Goal: Information Seeking & Learning: Check status

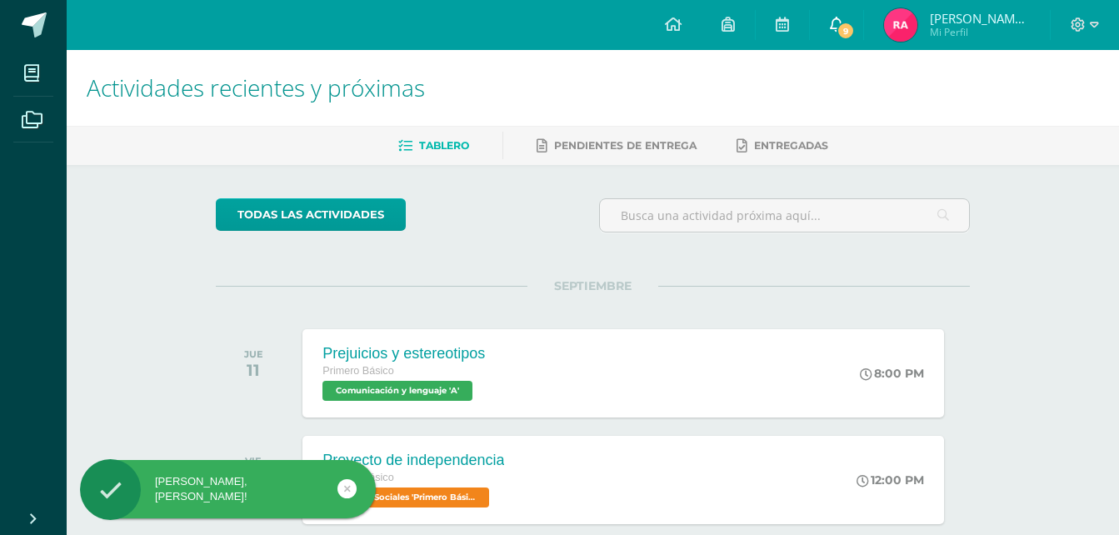
click at [828, 22] on link "9" at bounding box center [836, 25] width 53 height 50
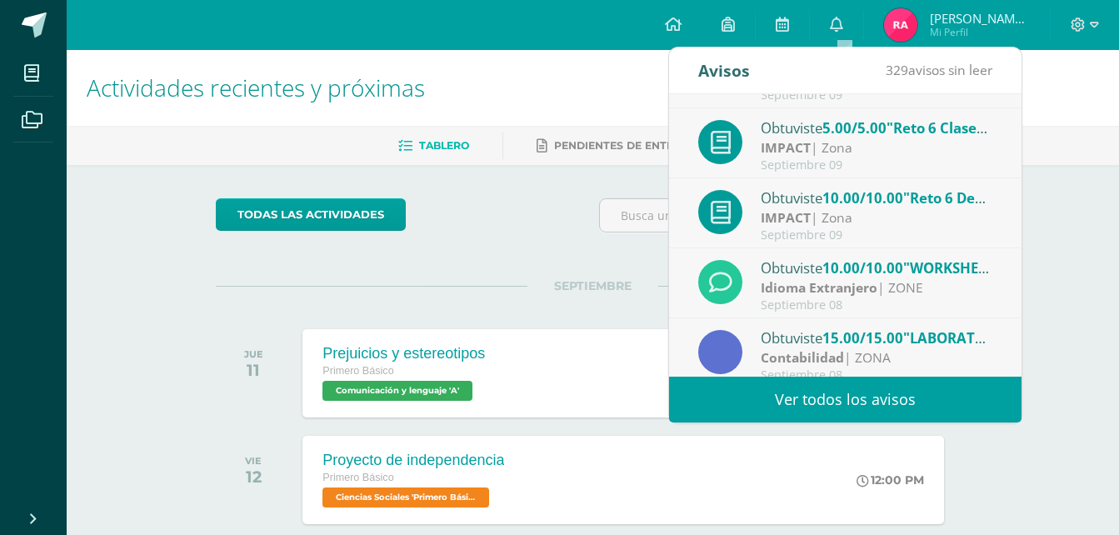
scroll to position [277, 0]
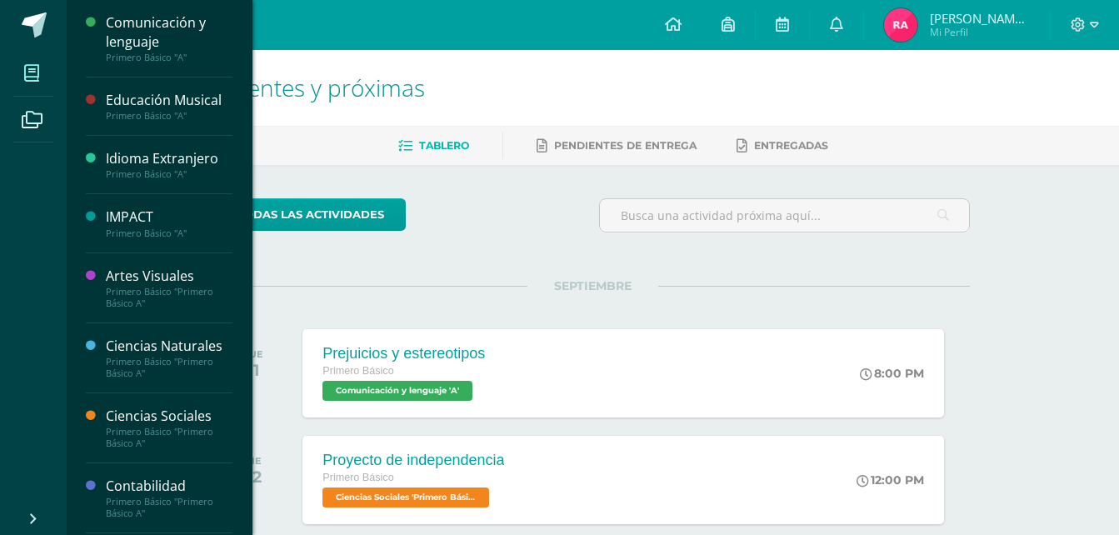
click at [46, 74] on span at bounding box center [31, 72] width 37 height 37
click at [157, 209] on div "IMPACT" at bounding box center [169, 216] width 127 height 19
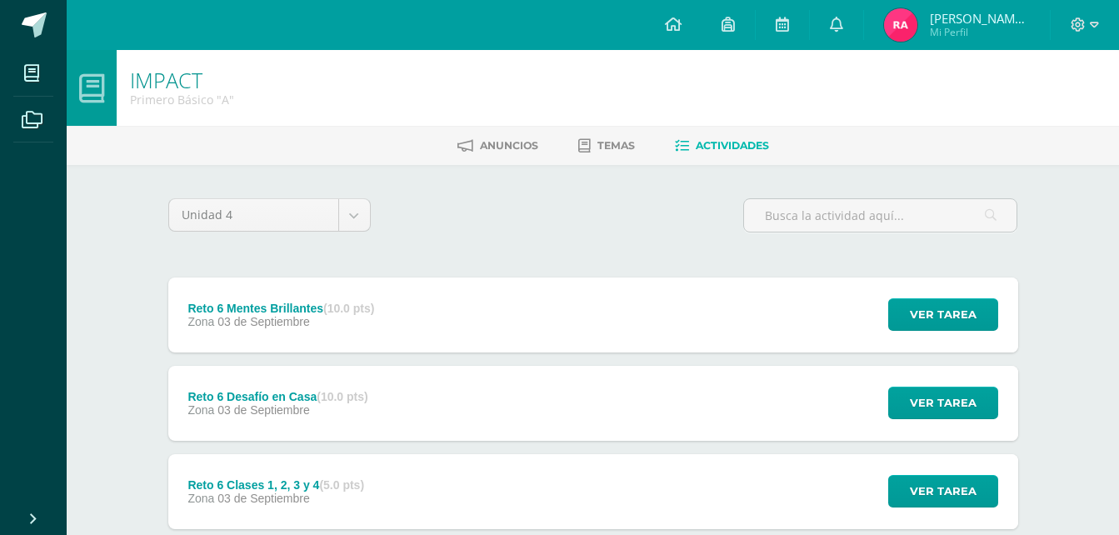
click at [917, 27] on img at bounding box center [900, 24] width 33 height 33
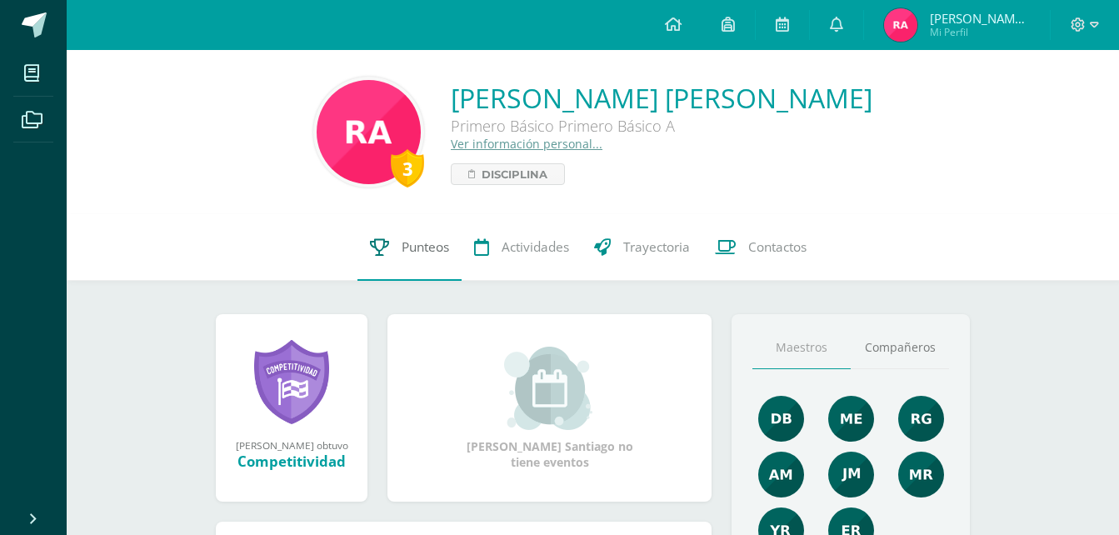
click at [393, 245] on link "Punteos" at bounding box center [409, 247] width 104 height 67
click at [424, 258] on link "Punteos" at bounding box center [409, 247] width 104 height 67
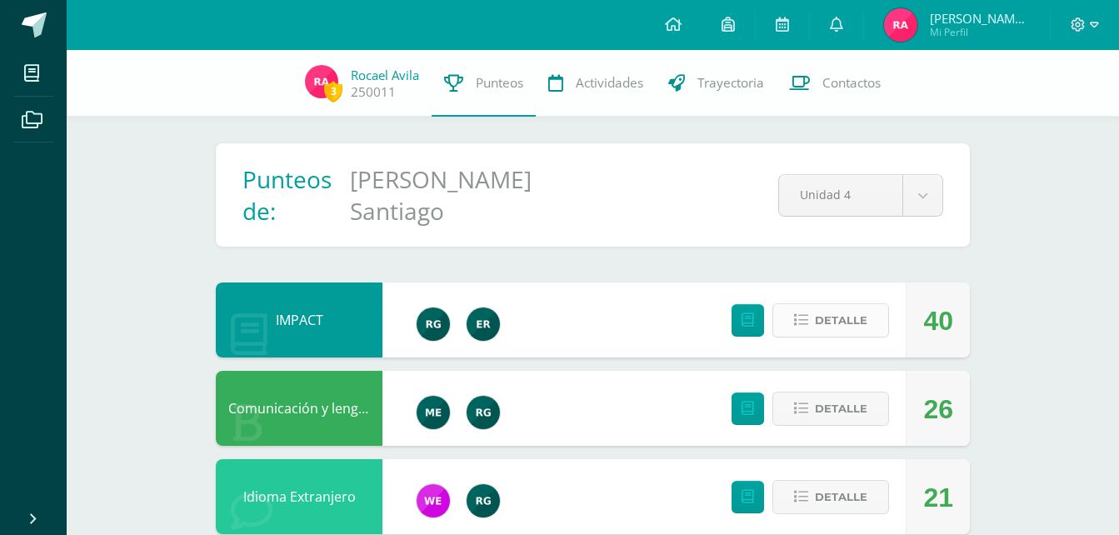
click at [808, 313] on icon at bounding box center [801, 320] width 14 height 14
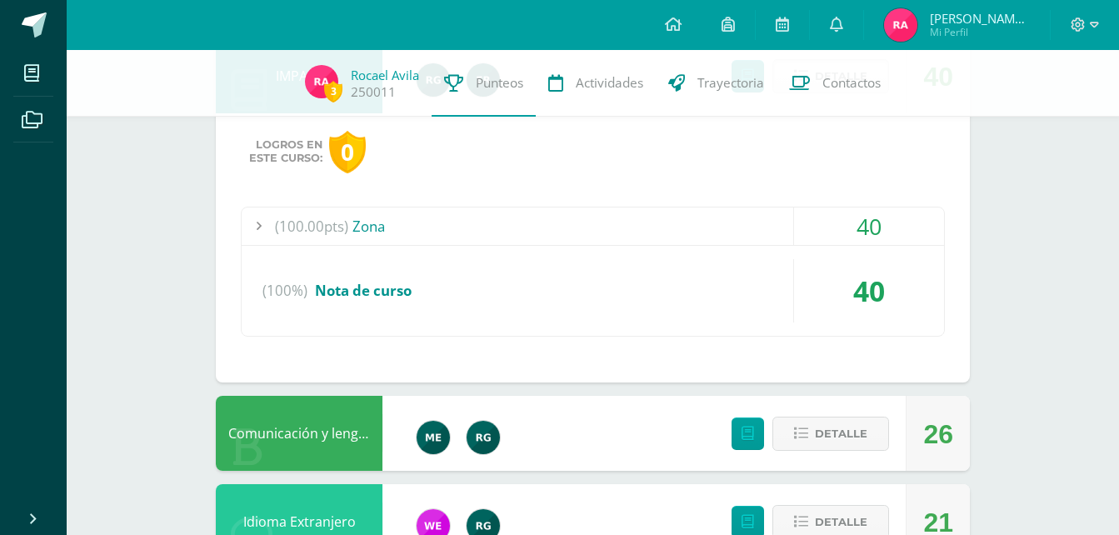
scroll to position [179, 0]
